Goal: Transaction & Acquisition: Purchase product/service

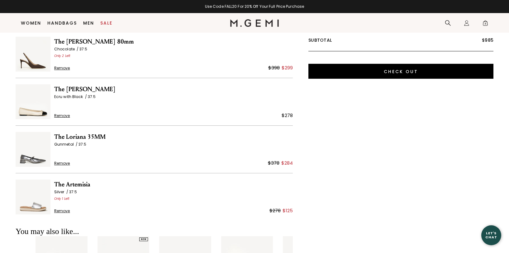
scroll to position [51, 0]
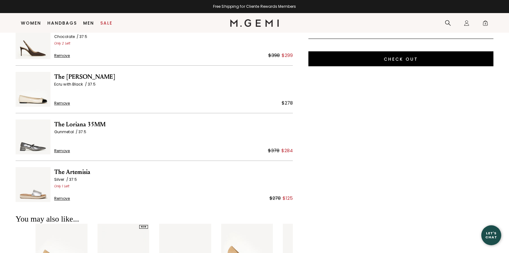
click at [71, 123] on span "The Loriana 35MM" at bounding box center [173, 125] width 238 height 10
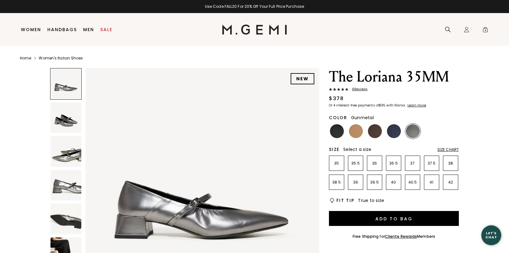
click at [68, 159] on img at bounding box center [65, 151] width 31 height 31
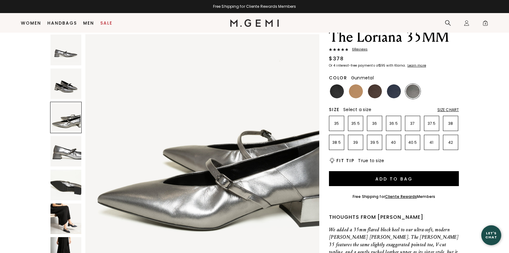
scroll to position [43, 0]
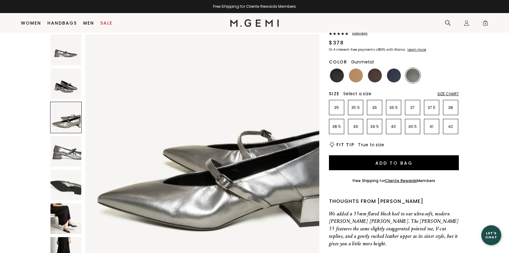
click at [55, 208] on img at bounding box center [65, 219] width 31 height 31
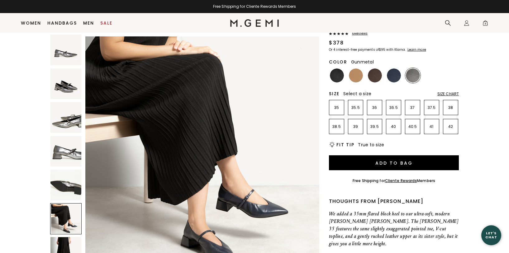
scroll to position [1201, 0]
